Goal: Task Accomplishment & Management: Use online tool/utility

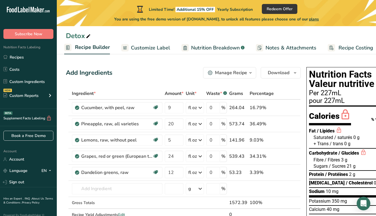
click at [345, 51] on span "Recipe Costing" at bounding box center [356, 48] width 35 height 8
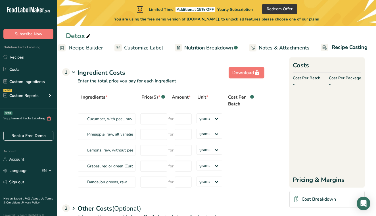
click at [223, 51] on span "Nutrition Breakdown" at bounding box center [208, 48] width 49 height 8
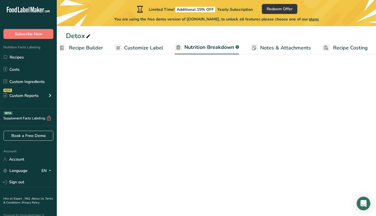
scroll to position [0, 61]
select select "Calories"
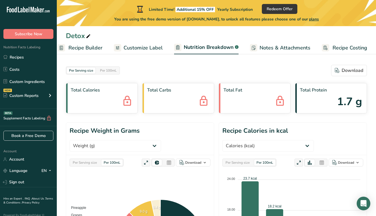
scroll to position [0, 0]
click at [271, 50] on span "Notes & Attachments" at bounding box center [285, 48] width 51 height 8
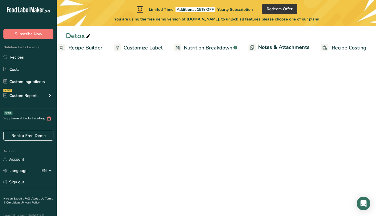
scroll to position [0, 61]
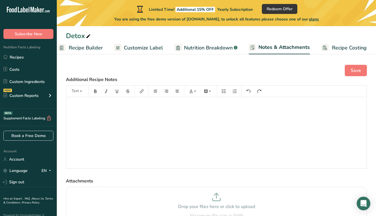
click at [149, 49] on span "Customize Label" at bounding box center [143, 48] width 39 height 8
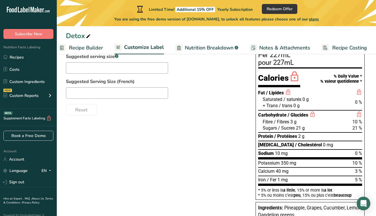
scroll to position [82, 0]
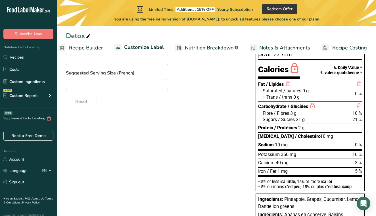
click at [304, 119] on span "21 g" at bounding box center [300, 119] width 9 height 5
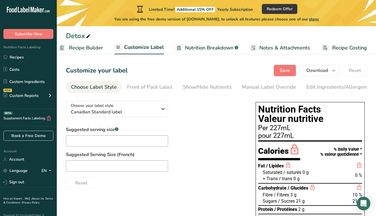
scroll to position [0, 0]
click at [322, 73] on span "Download" at bounding box center [318, 70] width 22 height 7
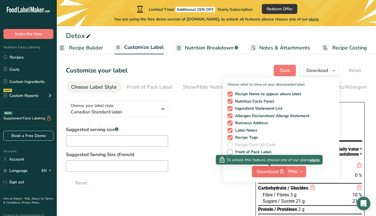
click at [270, 171] on span "Download" at bounding box center [271, 171] width 28 height 7
click at [268, 172] on span "Download" at bounding box center [271, 171] width 28 height 7
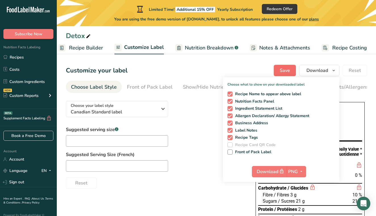
click at [287, 71] on span "Save" at bounding box center [285, 70] width 10 height 7
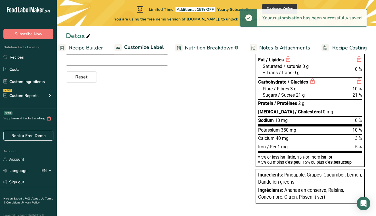
scroll to position [106, 0]
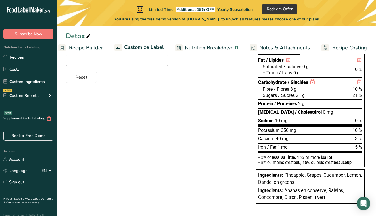
drag, startPoint x: 335, startPoint y: 197, endPoint x: 292, endPoint y: 178, distance: 46.8
click at [292, 178] on div "Ingredients: Pineapple, Grapes, Cucumber, Lemon, Dandelion greens Ingrédients: …" at bounding box center [310, 186] width 109 height 34
click at [328, 195] on div "Ingrédients: Ananas en conserve, Raisins, Concombre, Citron, Pissenlit vert" at bounding box center [310, 194] width 104 height 14
drag, startPoint x: 328, startPoint y: 195, endPoint x: 260, endPoint y: 153, distance: 79.5
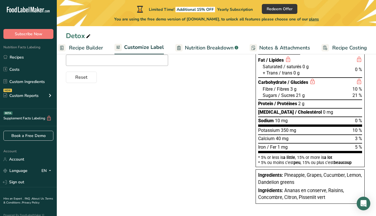
click at [260, 152] on div "Nutrition Facts Valeur nutritive Per 227mL pour 227mL Calories % Daily Value * …" at bounding box center [311, 100] width 114 height 212
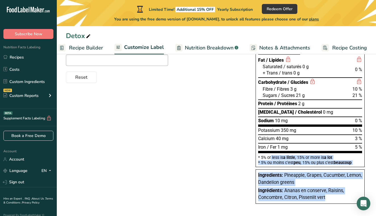
click at [294, 194] on span "Ananas en conserve, Raisins, Concombre, Citron, Pissenlit vert" at bounding box center [301, 194] width 86 height 13
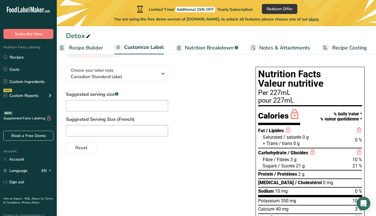
scroll to position [16, 0]
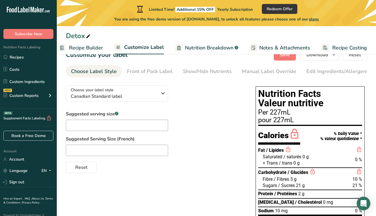
drag, startPoint x: 325, startPoint y: 194, endPoint x: 257, endPoint y: 96, distance: 119.4
click at [257, 96] on div "Nutrition Facts Valeur nutritive Per 227mL pour 227mL Calories % Daily Value * …" at bounding box center [311, 190] width 114 height 212
copy div "Loremipsu Dolor Sitame consectet Adi 993eL sedd 125eI Temporin % Utlab Etdol * …"
click at [30, 32] on span "Subscribe Now" at bounding box center [29, 34] width 28 height 6
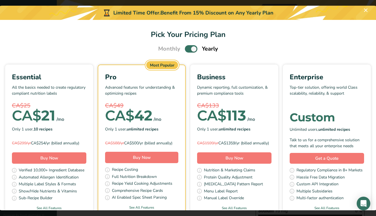
scroll to position [0, 0]
click at [367, 11] on button "Pick Your Pricing Plan Modal" at bounding box center [366, 10] width 9 height 9
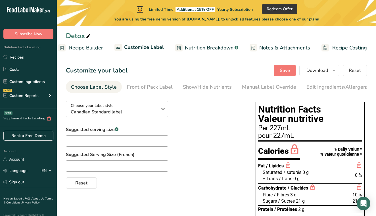
click at [88, 47] on span "Recipe Builder" at bounding box center [86, 48] width 34 height 8
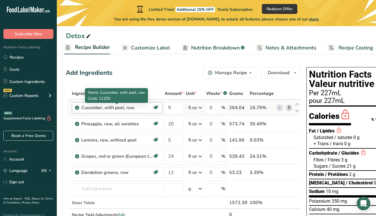
click at [141, 109] on div "Cucumber, with peel, raw" at bounding box center [116, 107] width 71 height 7
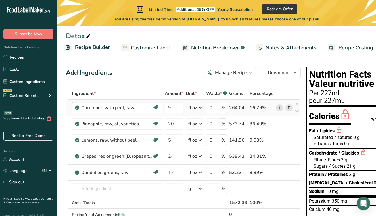
click at [139, 108] on div "Cucumber, with peel, raw" at bounding box center [116, 107] width 71 height 7
click at [234, 72] on div "Manage Recipe" at bounding box center [231, 72] width 32 height 7
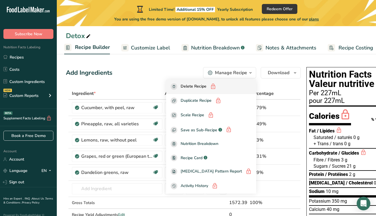
click at [207, 87] on span "Delete Recipe" at bounding box center [194, 86] width 26 height 7
click at [207, 85] on span "Delete Recipe" at bounding box center [194, 86] width 26 height 7
click at [172, 74] on div "Add Ingredients Manage Recipe Delete Recipe Duplicate Recipe Scale Recipe Save …" at bounding box center [183, 72] width 235 height 11
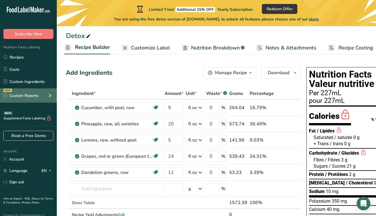
click at [34, 94] on div "Custom Reports" at bounding box center [20, 96] width 35 height 6
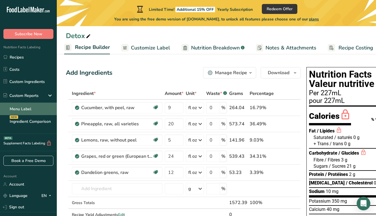
click at [26, 110] on link "Menu Label" at bounding box center [28, 109] width 57 height 13
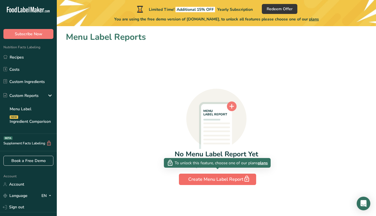
click at [221, 182] on div "Create Menu Label Report" at bounding box center [217, 179] width 59 height 8
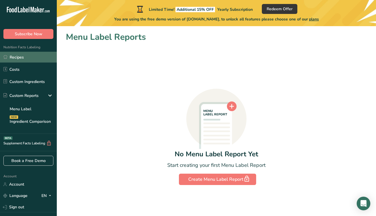
click at [22, 58] on link "Recipes" at bounding box center [28, 57] width 57 height 11
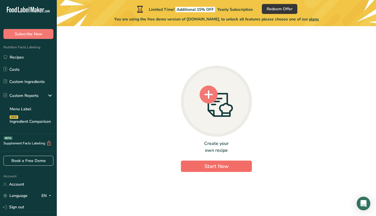
click at [197, 167] on button "Start Now" at bounding box center [216, 166] width 71 height 11
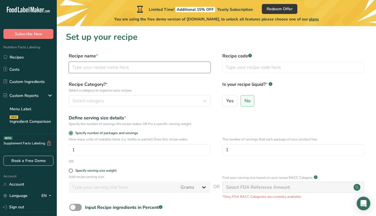
click at [126, 70] on input "text" at bounding box center [140, 67] width 142 height 11
